Goal: Navigation & Orientation: Find specific page/section

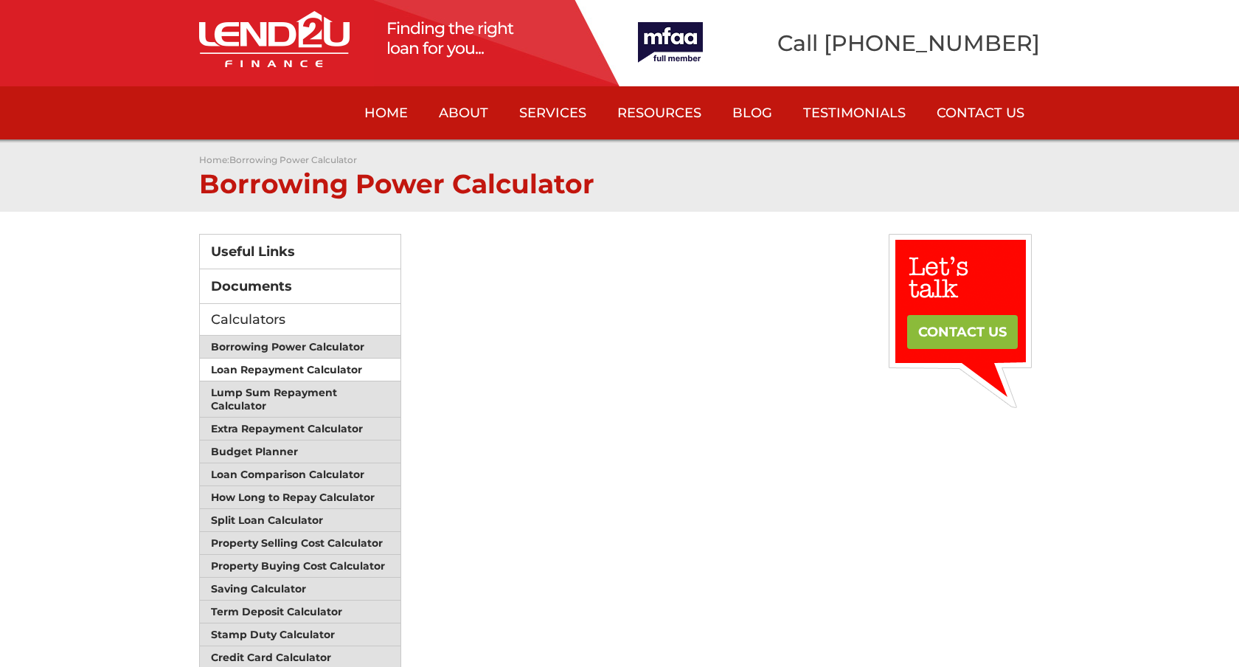
click at [347, 367] on link "Loan Repayment Calculator" at bounding box center [300, 369] width 201 height 23
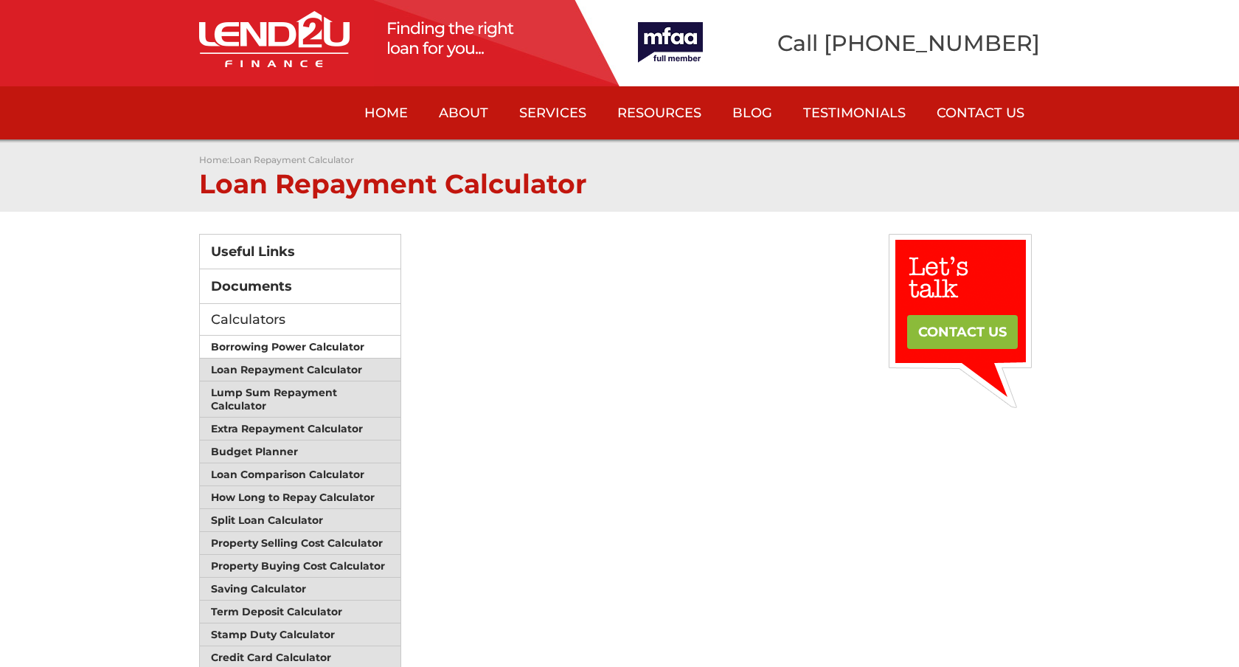
click at [320, 345] on link "Borrowing Power Calculator" at bounding box center [300, 347] width 201 height 23
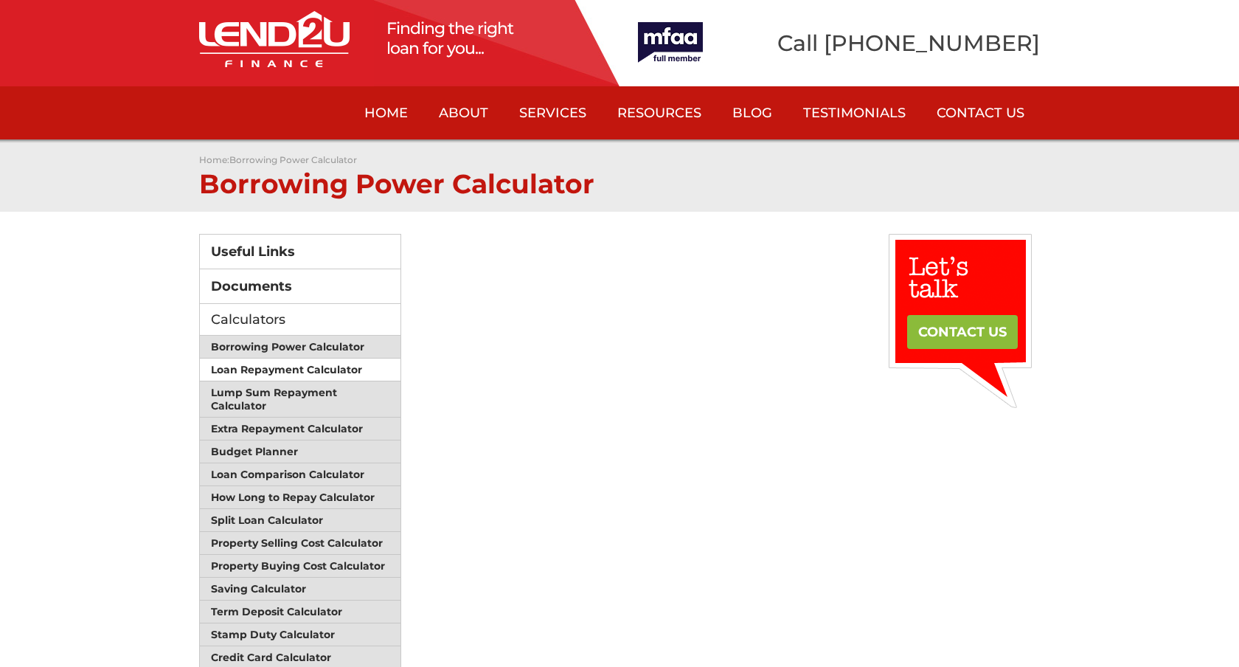
click at [302, 364] on link "Loan Repayment Calculator" at bounding box center [300, 369] width 201 height 23
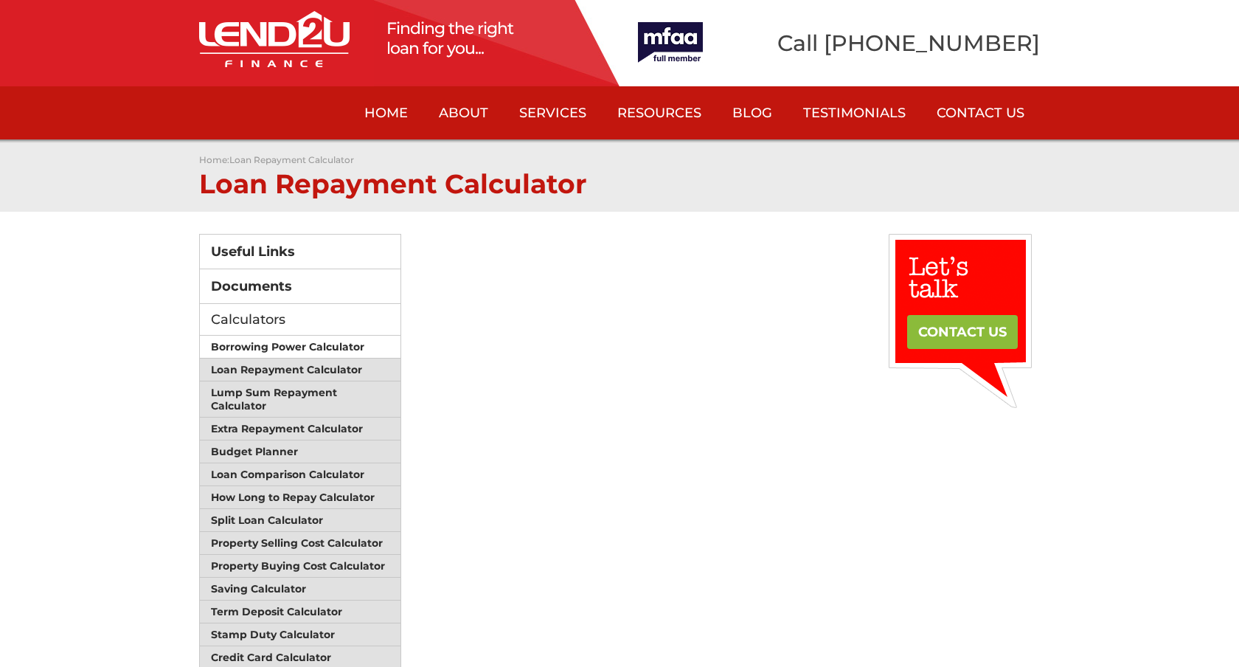
click at [309, 347] on link "Borrowing Power Calculator" at bounding box center [300, 347] width 201 height 23
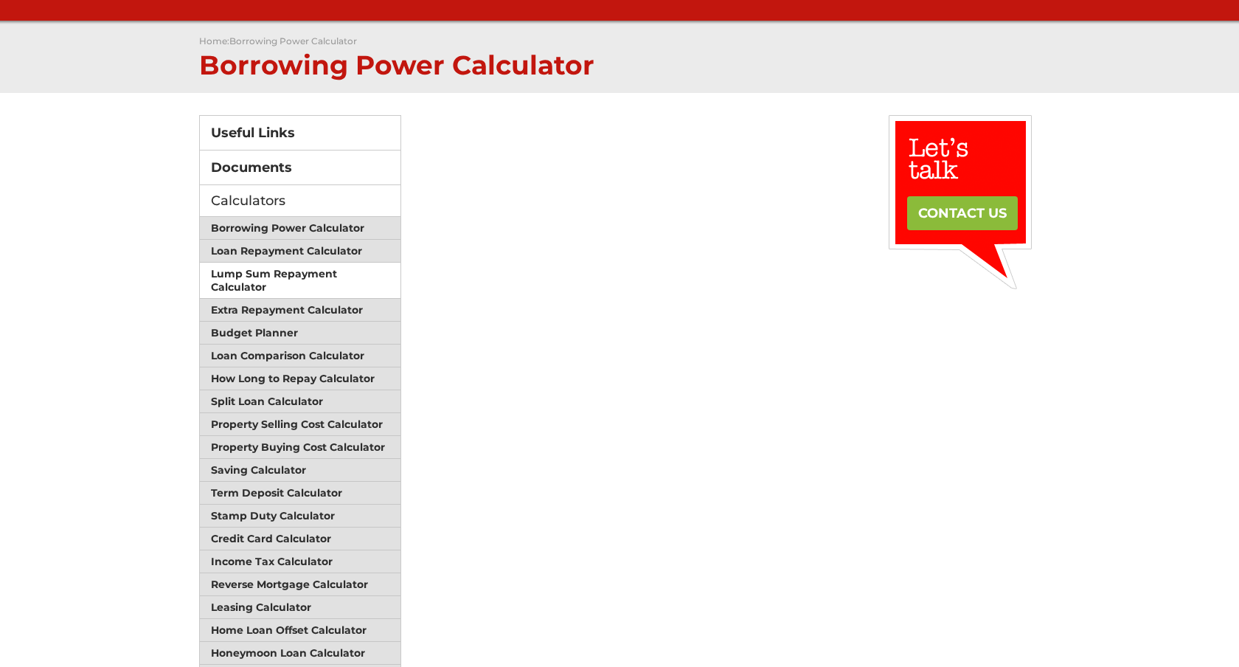
scroll to position [52, 0]
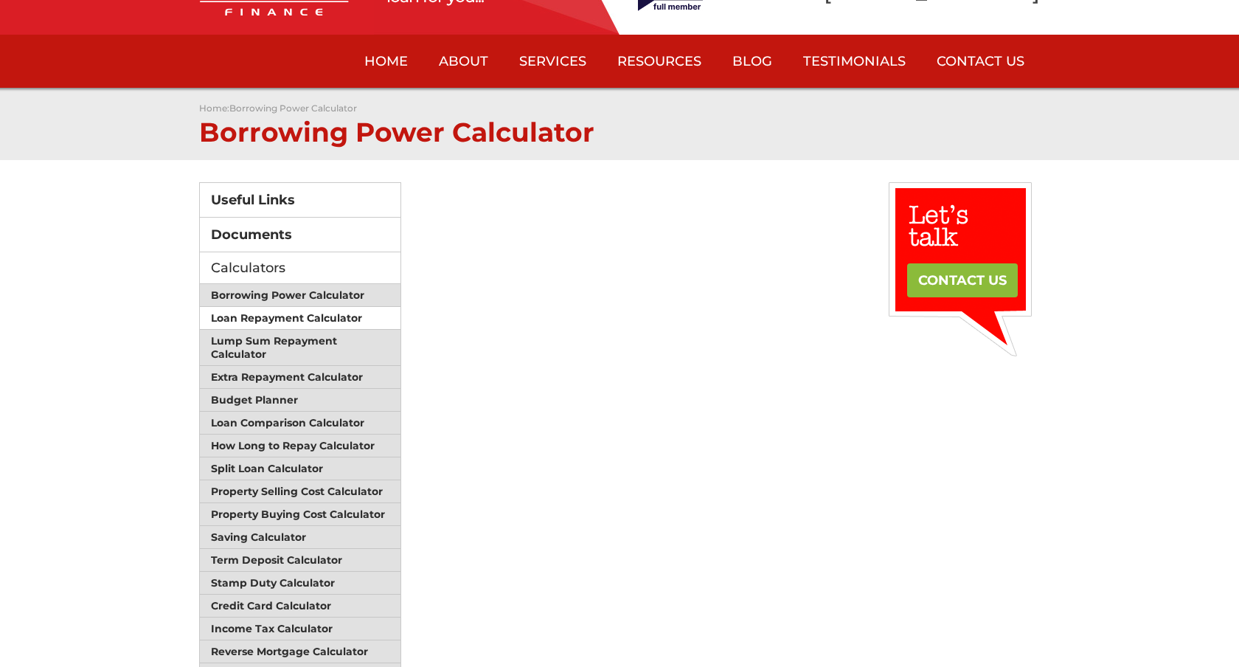
click at [291, 317] on link "Loan Repayment Calculator" at bounding box center [300, 318] width 201 height 23
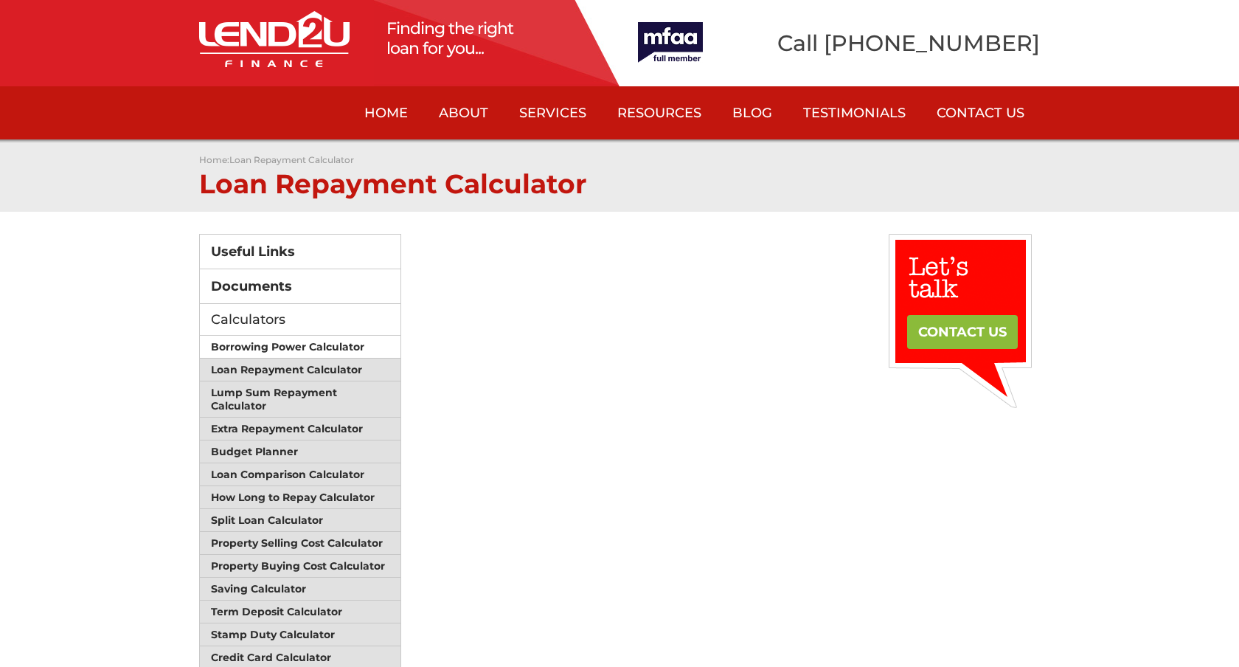
click at [257, 341] on link "Borrowing Power Calculator" at bounding box center [300, 347] width 201 height 23
